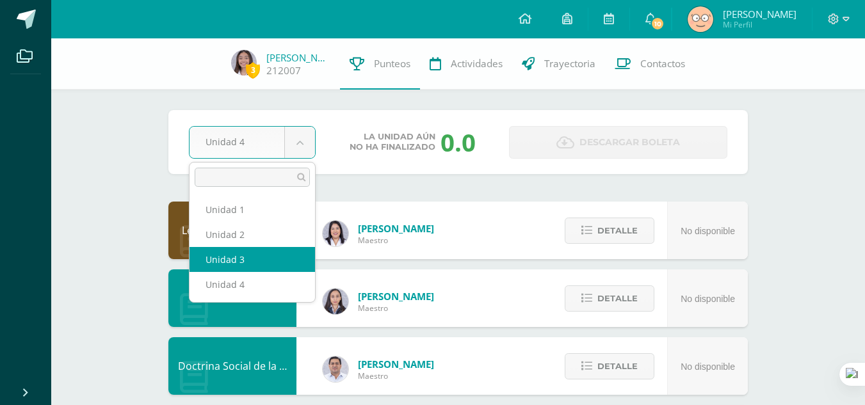
select select "Unidad 3"
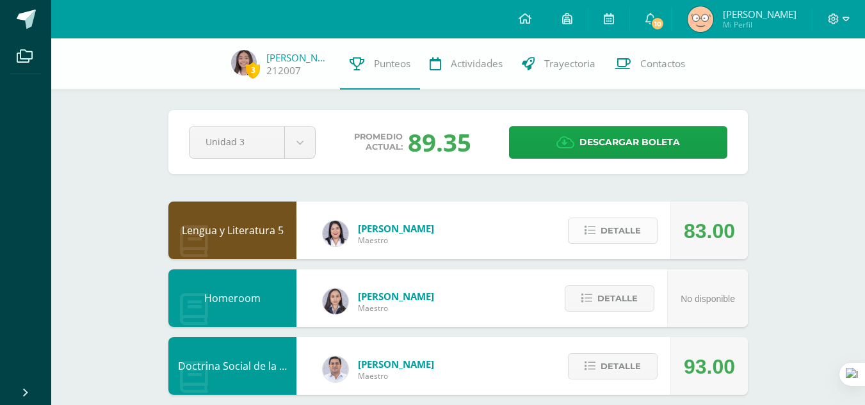
click at [600, 236] on button "Detalle" at bounding box center [613, 231] width 90 height 26
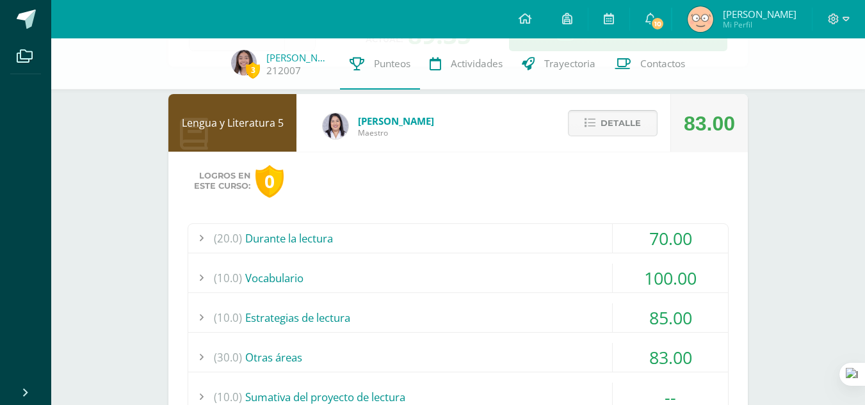
scroll to position [120, 0]
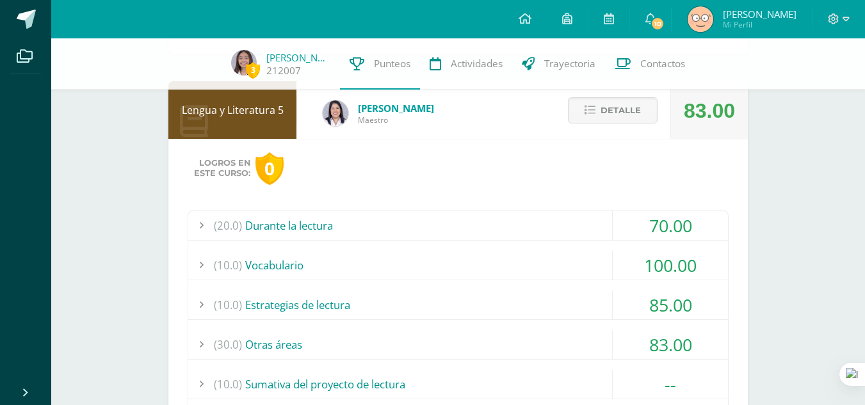
click at [600, 225] on div "(20.0) Durante la lectura" at bounding box center [458, 225] width 540 height 29
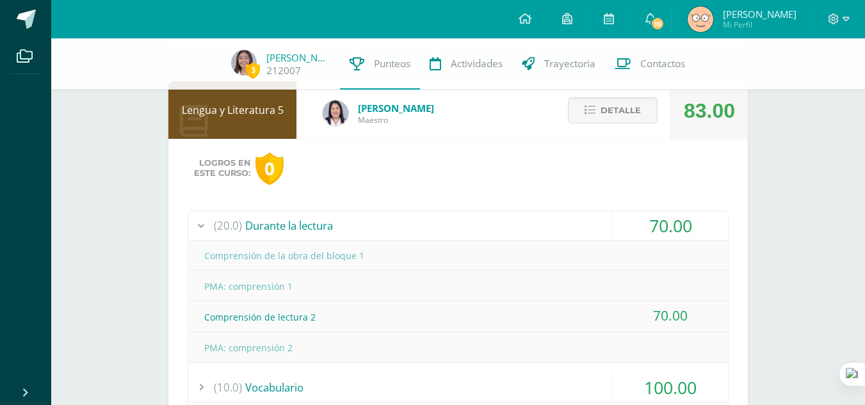
click at [600, 225] on div "(20.0) Durante la lectura" at bounding box center [458, 225] width 540 height 29
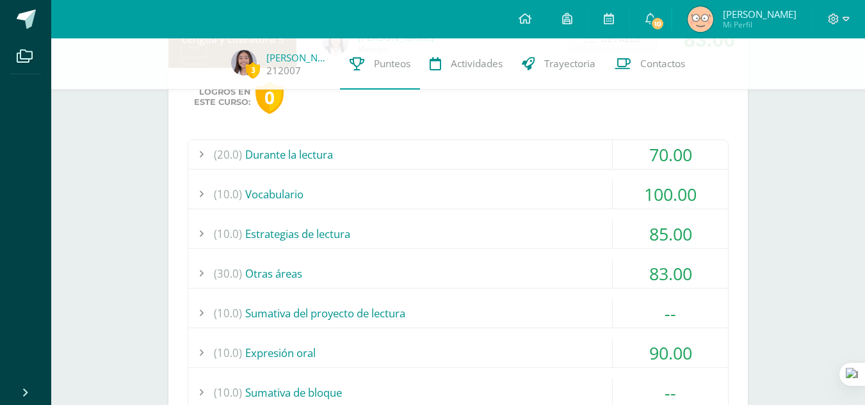
scroll to position [193, 0]
click at [606, 189] on div "(10.0) Vocabulario" at bounding box center [458, 193] width 540 height 29
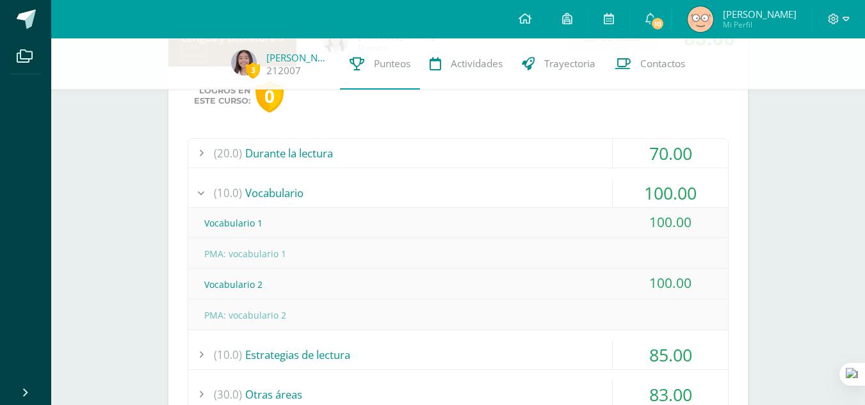
click at [606, 189] on div "(10.0) Vocabulario" at bounding box center [458, 193] width 540 height 29
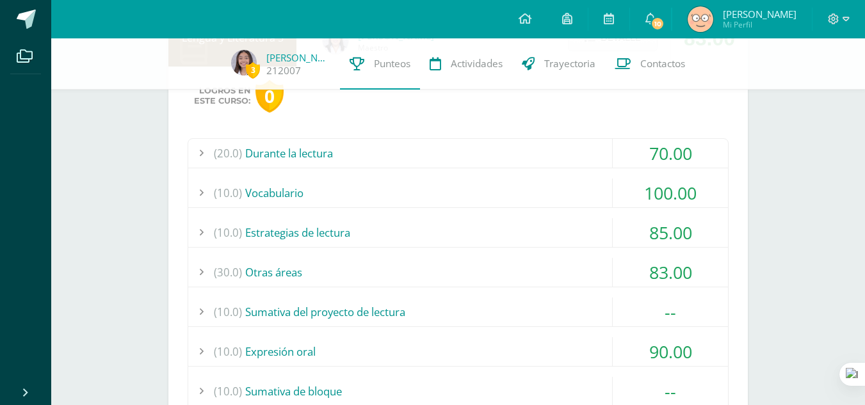
click at [600, 224] on div "(10.0) Estrategias de lectura" at bounding box center [458, 232] width 540 height 29
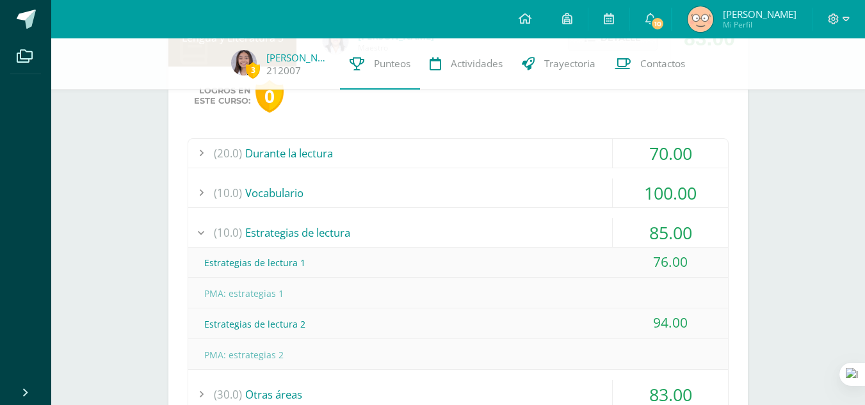
click at [600, 224] on div "(10.0) Estrategias de lectura" at bounding box center [458, 232] width 540 height 29
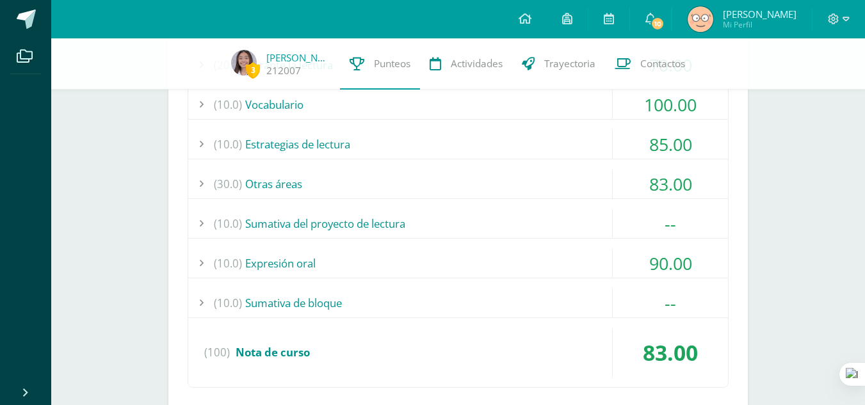
scroll to position [283, 0]
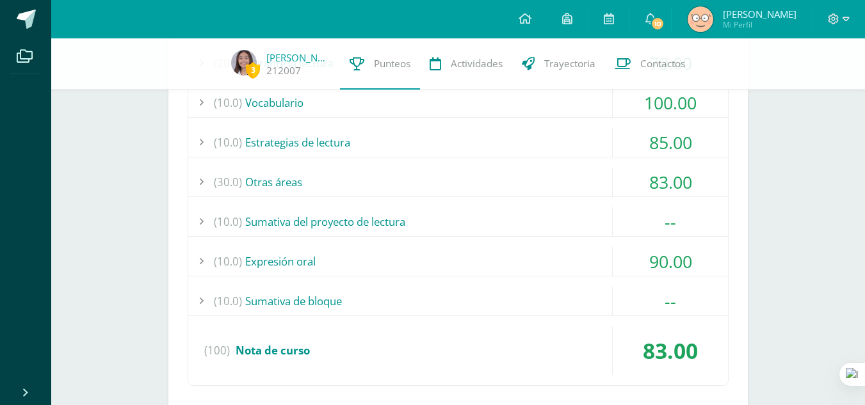
click at [606, 189] on div "(30.0) Otras áreas" at bounding box center [458, 182] width 540 height 29
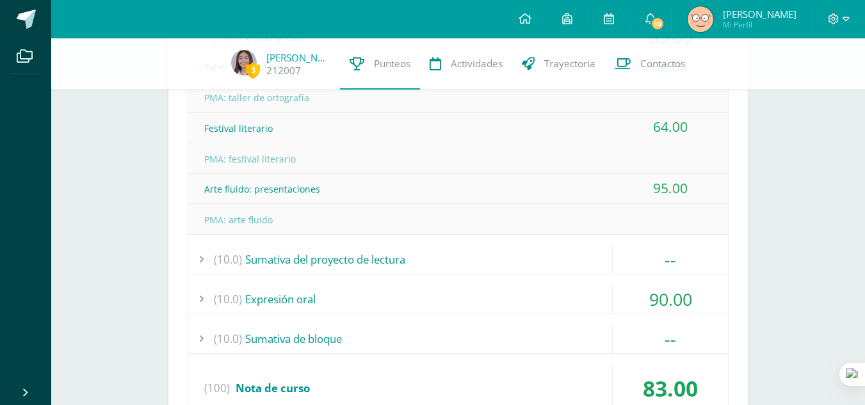
scroll to position [431, 0]
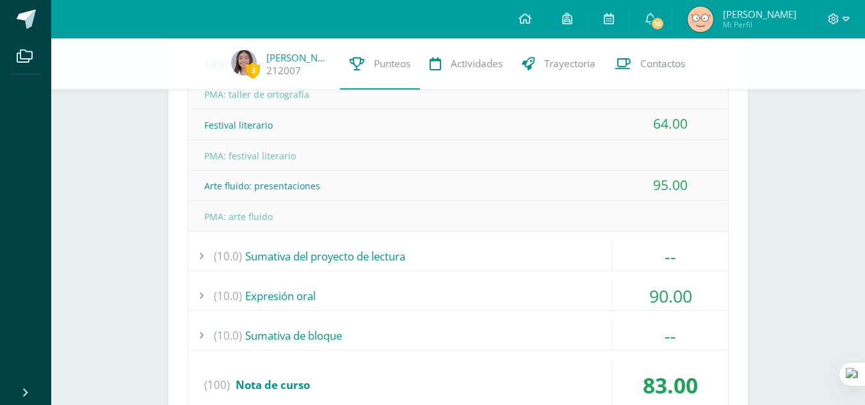
click at [488, 293] on div "(10.0) Expresión oral" at bounding box center [458, 296] width 540 height 29
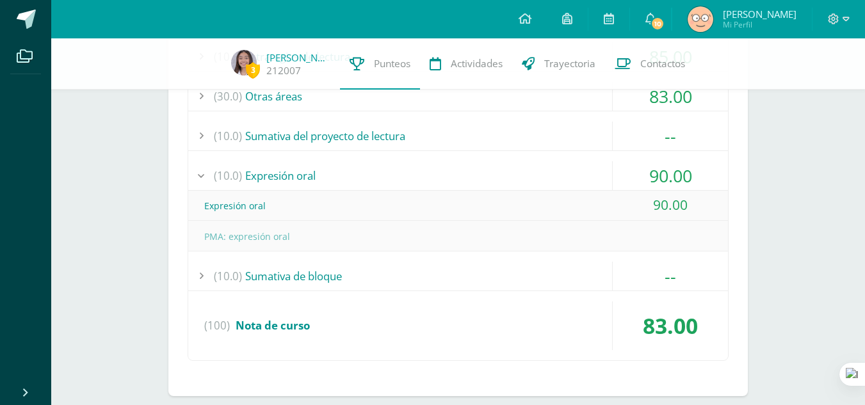
scroll to position [364, 0]
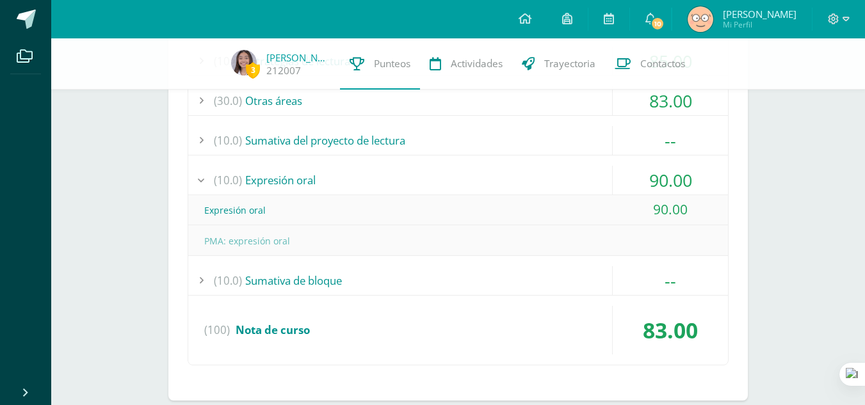
click at [424, 186] on div "(10.0) Expresión oral" at bounding box center [458, 180] width 540 height 29
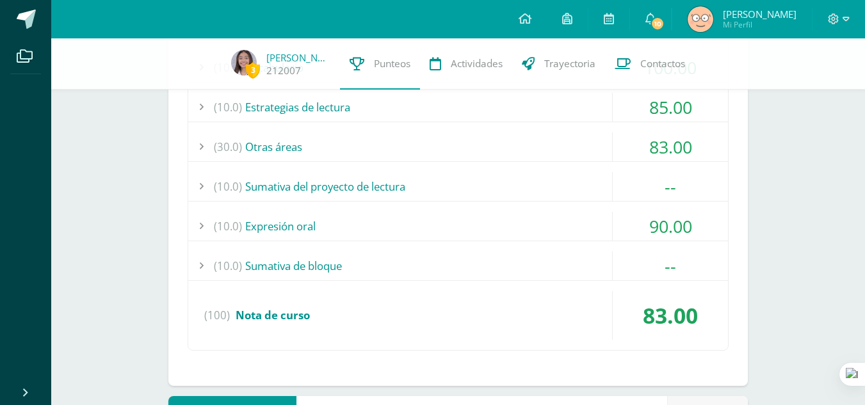
scroll to position [318, 0]
click at [423, 261] on div "(10.0) Sumativa de bloque" at bounding box center [458, 266] width 540 height 29
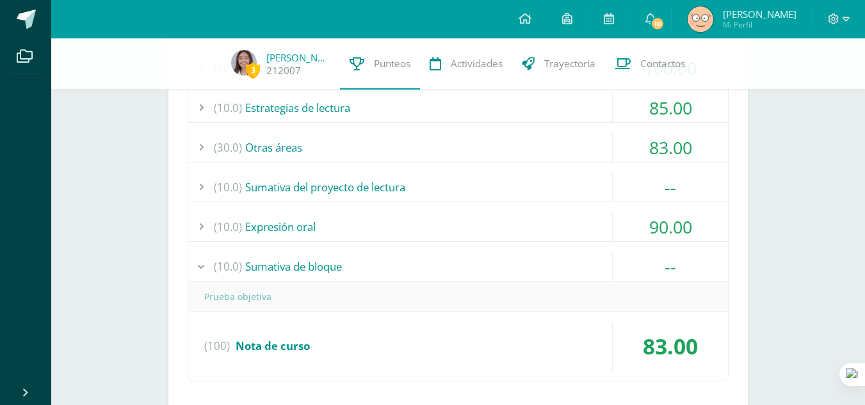
click at [423, 261] on div "(10.0) Sumativa de bloque" at bounding box center [458, 266] width 540 height 29
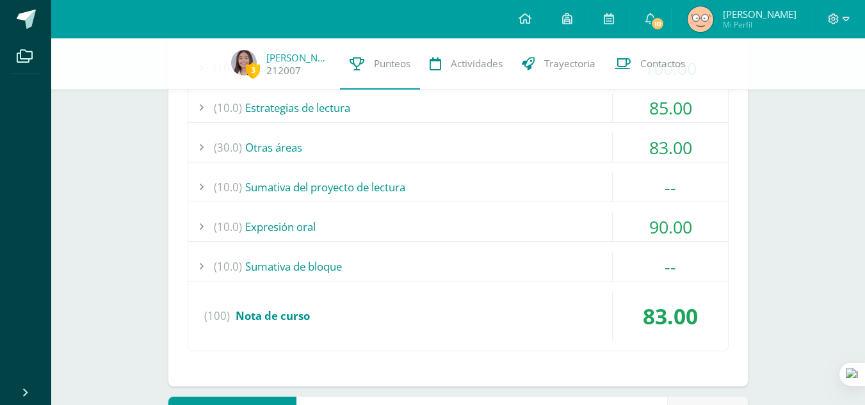
click at [430, 184] on div "(10.0) Sumativa del proyecto de lectura" at bounding box center [458, 187] width 540 height 29
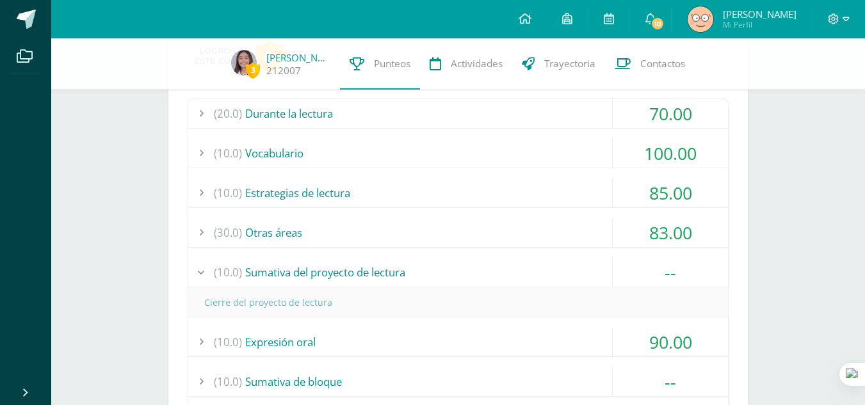
scroll to position [232, 0]
click at [404, 242] on div "(30.0) Otras áreas" at bounding box center [458, 233] width 540 height 29
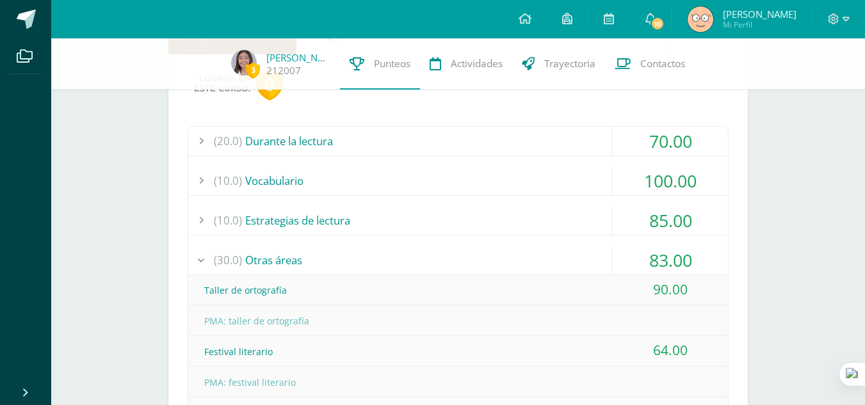
scroll to position [0, 0]
